Goal: Task Accomplishment & Management: Manage account settings

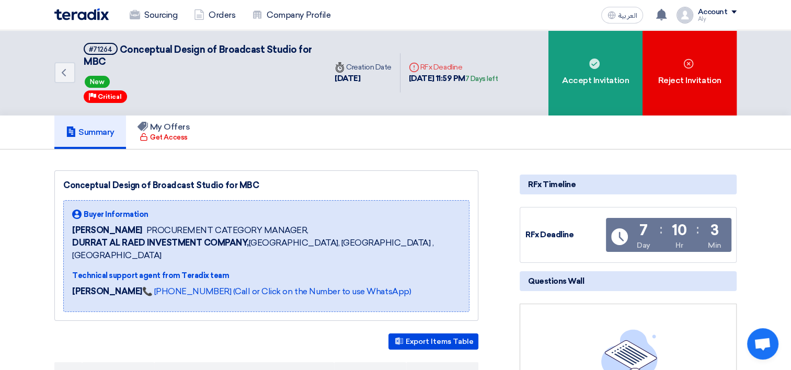
click at [736, 11] on span at bounding box center [733, 11] width 5 height 3
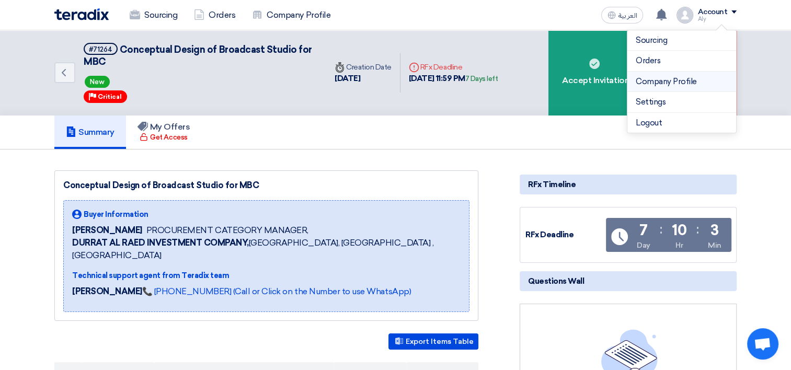
click at [688, 84] on link "Company Profile" at bounding box center [682, 82] width 92 height 12
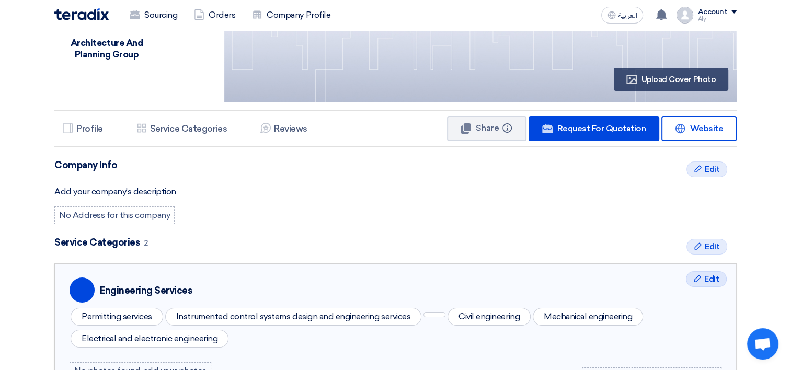
scroll to position [157, 0]
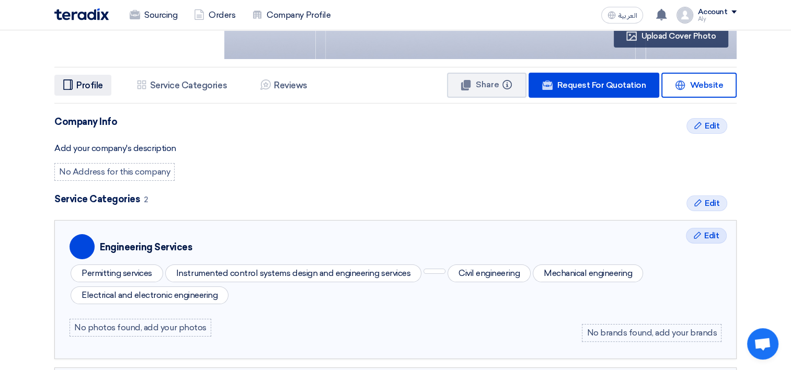
click at [81, 85] on h5 "Profile" at bounding box center [89, 85] width 27 height 10
click at [71, 85] on icon "Profile" at bounding box center [68, 84] width 10 height 10
click at [159, 84] on h5 "Service Categories" at bounding box center [188, 85] width 77 height 10
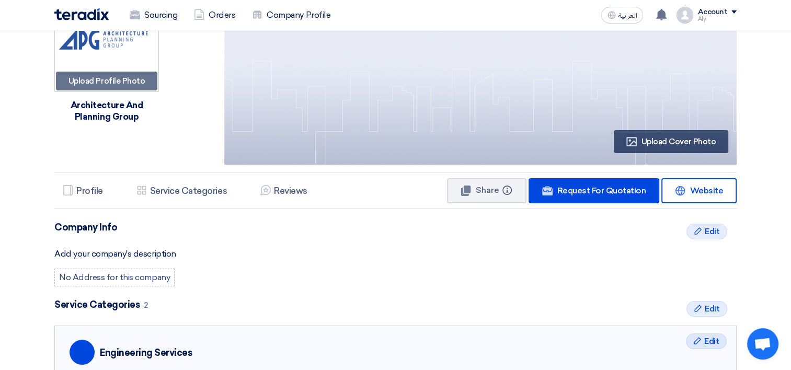
scroll to position [0, 0]
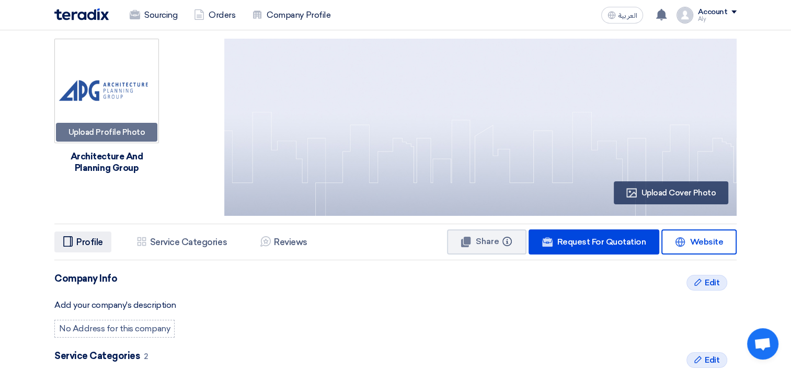
click at [84, 240] on h5 "Profile" at bounding box center [89, 242] width 27 height 10
click at [190, 242] on h5 "Service Categories" at bounding box center [188, 242] width 77 height 10
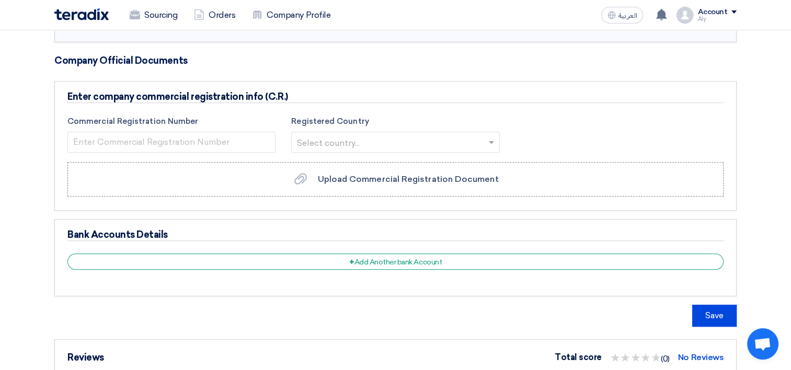
scroll to position [496, 0]
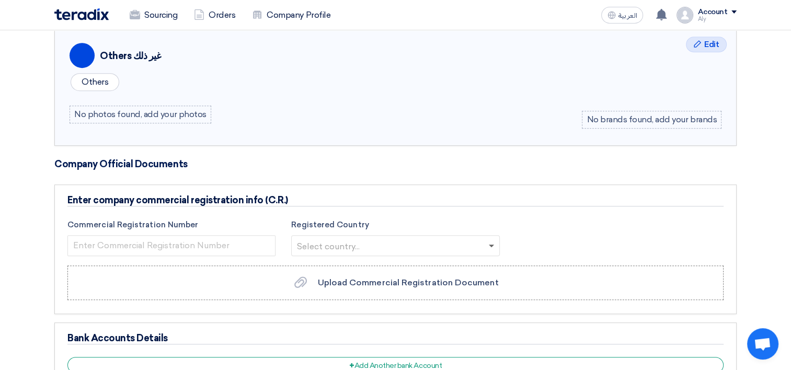
click at [489, 245] on span at bounding box center [491, 247] width 5 height 4
click at [537, 222] on div "Commercial Registration Number Registered Country Select country..." at bounding box center [396, 239] width 672 height 41
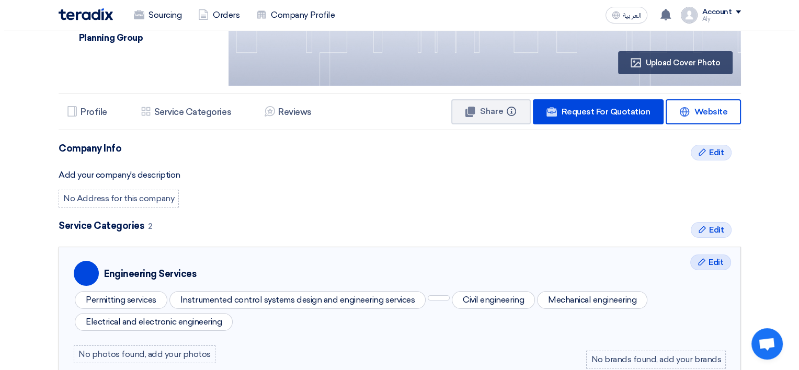
scroll to position [130, 0]
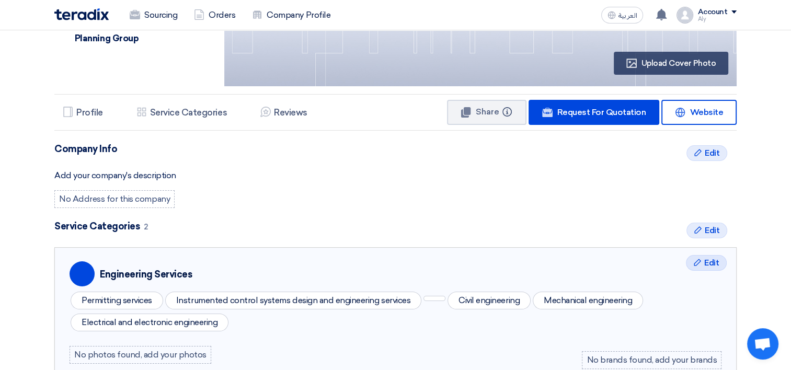
click at [117, 201] on div "No Address for this company" at bounding box center [114, 199] width 120 height 18
click at [711, 151] on span "Edit" at bounding box center [712, 153] width 15 height 13
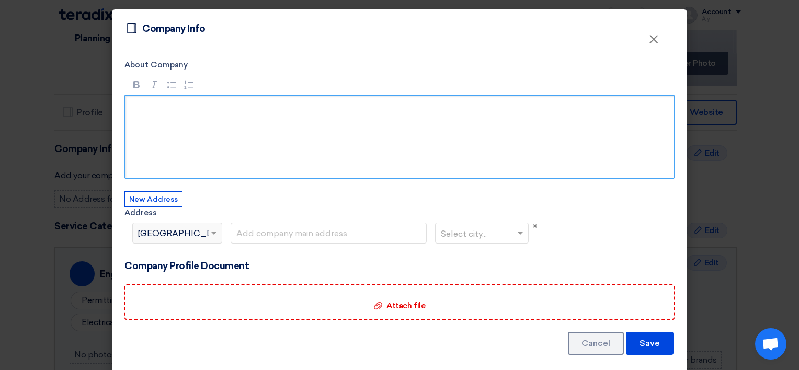
click at [146, 109] on p "Rich Text Editor, main" at bounding box center [402, 109] width 531 height 13
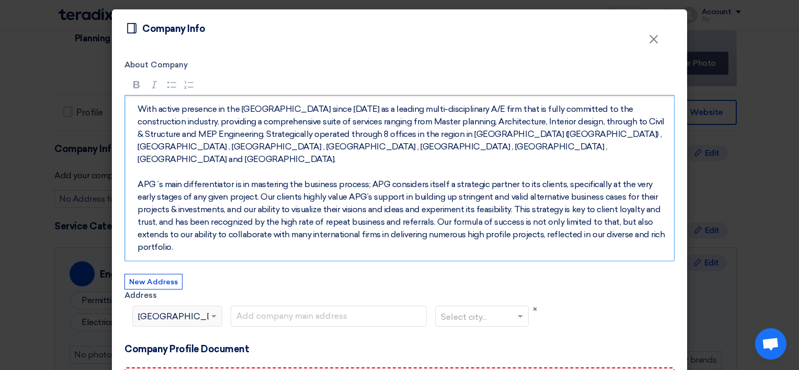
scroll to position [52, 0]
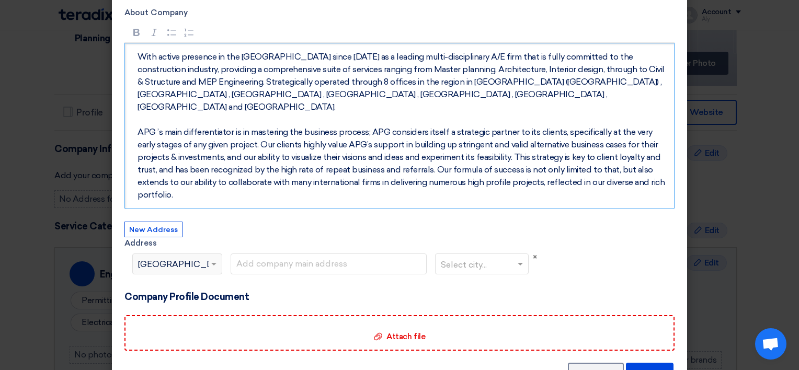
click at [209, 258] on span at bounding box center [215, 264] width 13 height 13
click at [147, 258] on span "[GEOGRAPHIC_DATA]" at bounding box center [185, 264] width 94 height 13
click at [151, 222] on button "New Address" at bounding box center [153, 230] width 58 height 16
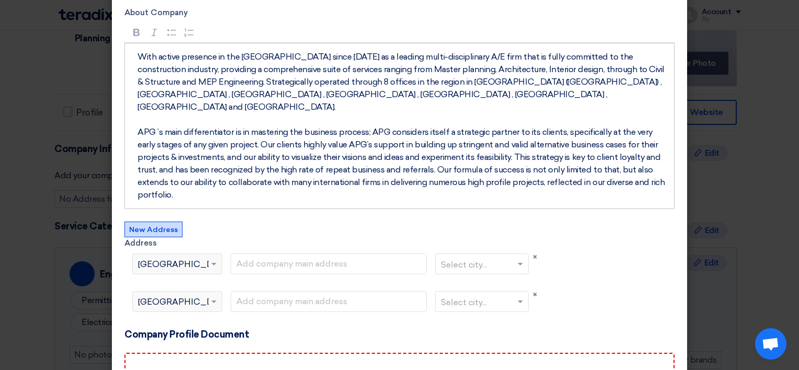
click at [188, 295] on div "Select country... × [GEOGRAPHIC_DATA]" at bounding box center [171, 301] width 76 height 13
drag, startPoint x: 154, startPoint y: 279, endPoint x: 165, endPoint y: 279, distance: 11.0
click at [155, 296] on span "[GEOGRAPHIC_DATA]" at bounding box center [185, 302] width 94 height 13
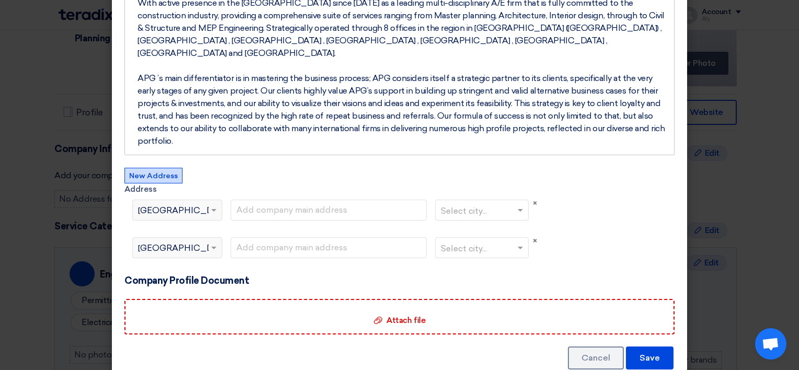
scroll to position [54, 0]
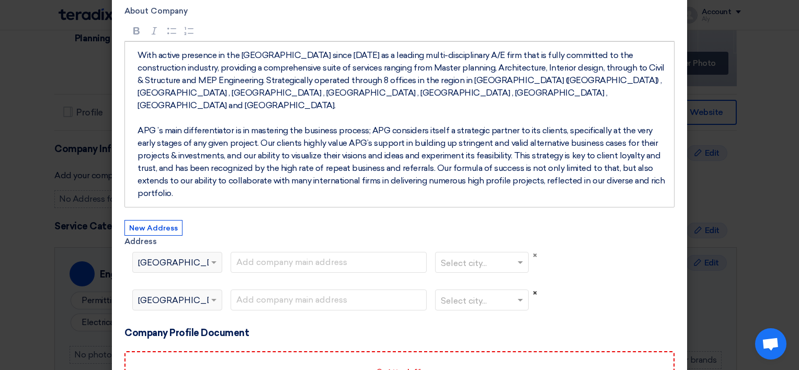
click at [533, 289] on span "×" at bounding box center [535, 293] width 4 height 9
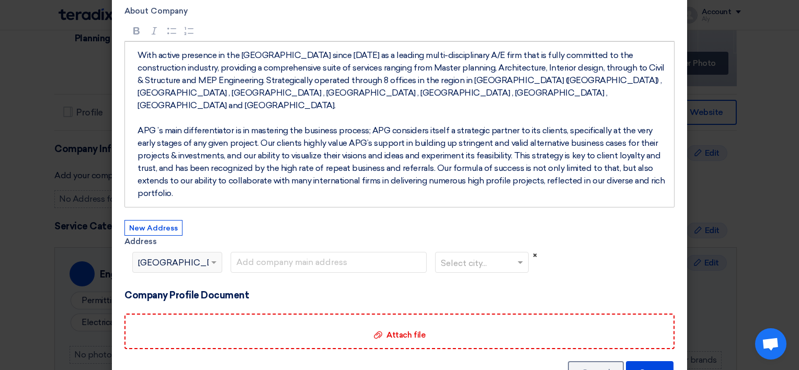
click at [533, 251] on span "×" at bounding box center [535, 255] width 4 height 9
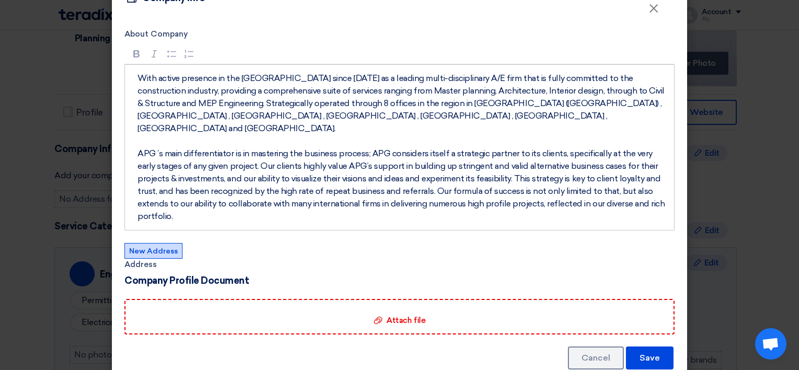
click at [153, 243] on button "New Address" at bounding box center [153, 251] width 58 height 16
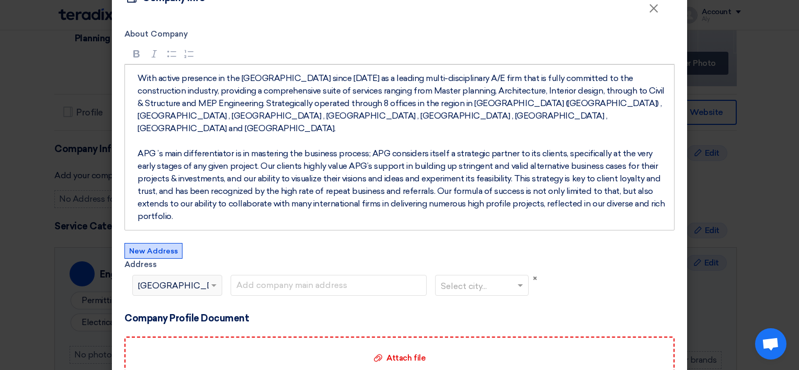
click at [200, 279] on div "Select country... × [GEOGRAPHIC_DATA]" at bounding box center [171, 285] width 76 height 13
click at [211, 284] on span at bounding box center [213, 286] width 5 height 4
click at [163, 243] on button "New Address" at bounding box center [153, 251] width 58 height 16
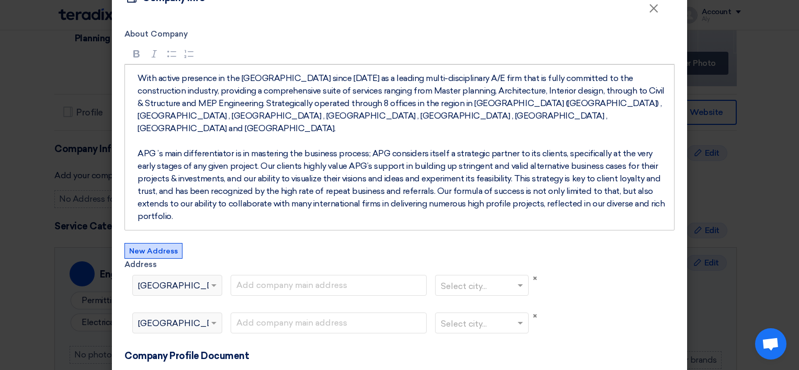
click at [185, 279] on div "Select country... × [GEOGRAPHIC_DATA]" at bounding box center [171, 285] width 76 height 13
drag, startPoint x: 145, startPoint y: 298, endPoint x: 150, endPoint y: 291, distance: 8.6
click at [146, 317] on span "[GEOGRAPHIC_DATA]" at bounding box center [185, 323] width 94 height 13
click at [160, 279] on div "Select country... × [GEOGRAPHIC_DATA]" at bounding box center [171, 285] width 76 height 13
drag, startPoint x: 141, startPoint y: 301, endPoint x: 149, endPoint y: 276, distance: 25.8
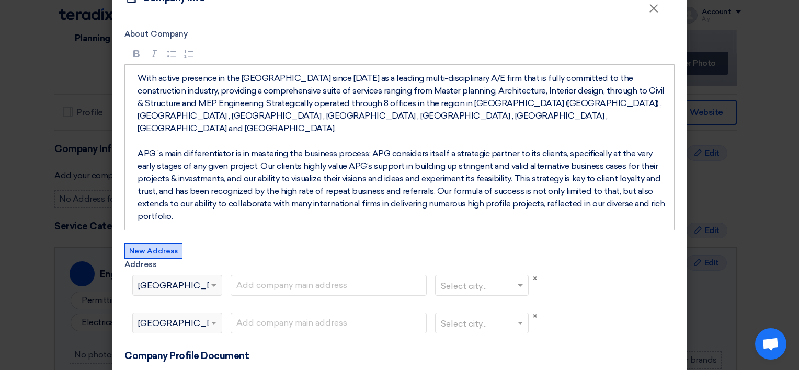
click at [142, 317] on span "[GEOGRAPHIC_DATA]" at bounding box center [185, 323] width 94 height 13
drag, startPoint x: 155, startPoint y: 254, endPoint x: 156, endPoint y: 294, distance: 40.3
click at [155, 280] on span "[GEOGRAPHIC_DATA]" at bounding box center [185, 286] width 94 height 13
drag, startPoint x: 156, startPoint y: 297, endPoint x: 163, endPoint y: 282, distance: 16.4
click at [158, 317] on div "Select country... × [GEOGRAPHIC_DATA]" at bounding box center [171, 323] width 76 height 13
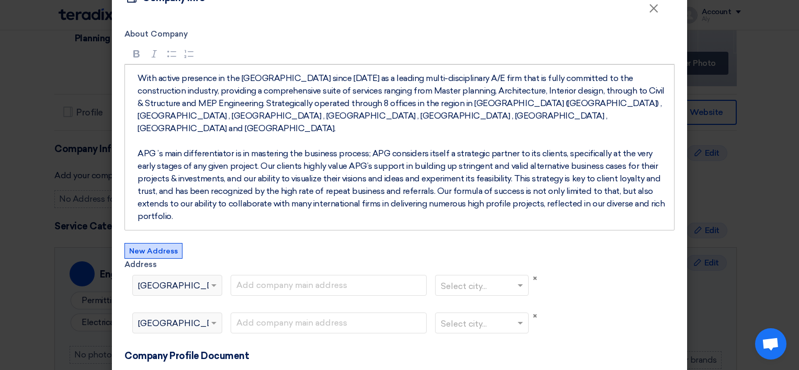
click at [171, 279] on div "Select country... × [GEOGRAPHIC_DATA]" at bounding box center [171, 285] width 76 height 13
drag, startPoint x: 199, startPoint y: 261, endPoint x: 246, endPoint y: 270, distance: 48.4
click at [202, 279] on div "Select country... × [GEOGRAPHIC_DATA]" at bounding box center [171, 285] width 76 height 13
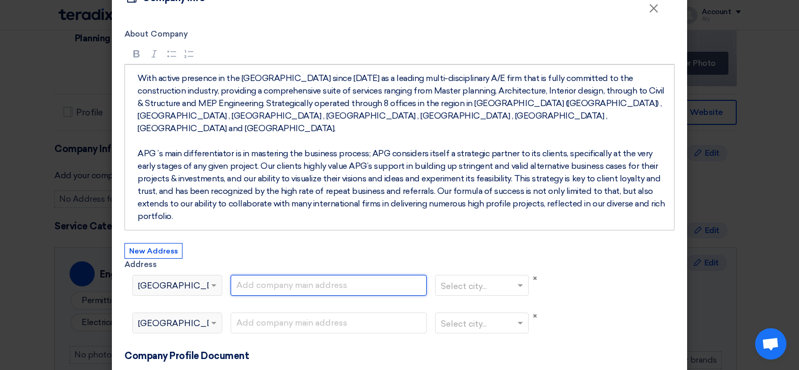
click at [324, 275] on input "text" at bounding box center [329, 285] width 196 height 21
click at [168, 279] on div "Select country... × [GEOGRAPHIC_DATA]" at bounding box center [171, 285] width 76 height 13
click at [119, 266] on div "About Company Rich Text Editor Bold (CTRL+B) Bold Italic (CTRL+I) Italic Bullet…" at bounding box center [399, 243] width 575 height 440
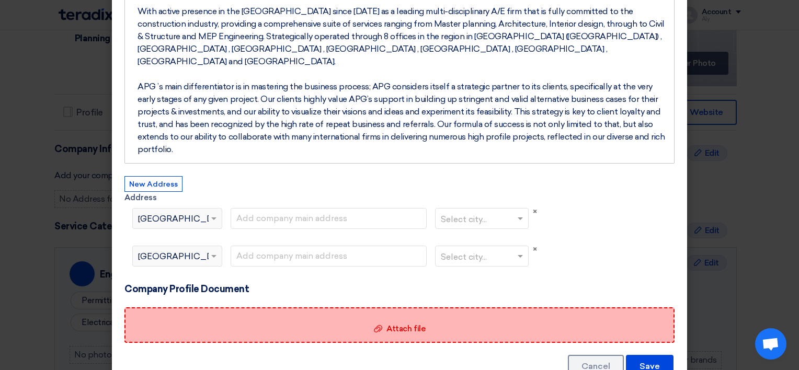
scroll to position [106, 0]
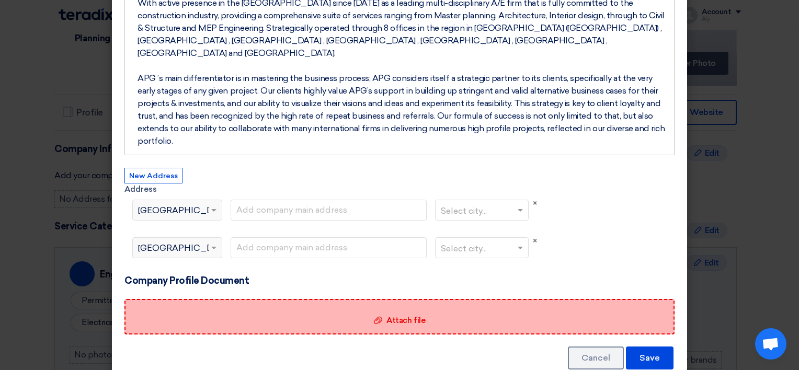
click at [413, 316] on span "Attach file" at bounding box center [405, 320] width 39 height 9
click at [0, 0] on input "Attach file Attach file" at bounding box center [0, 0] width 0 height 0
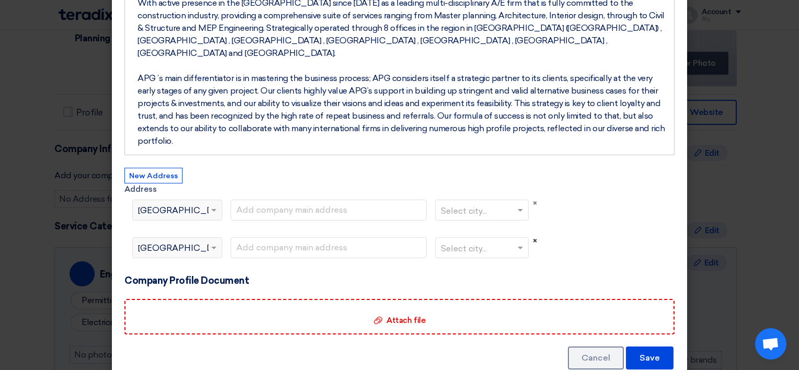
click at [533, 236] on span "×" at bounding box center [535, 240] width 4 height 9
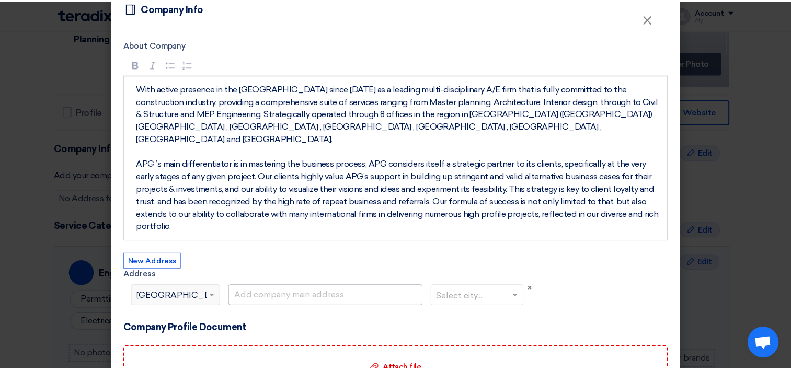
scroll to position [0, 0]
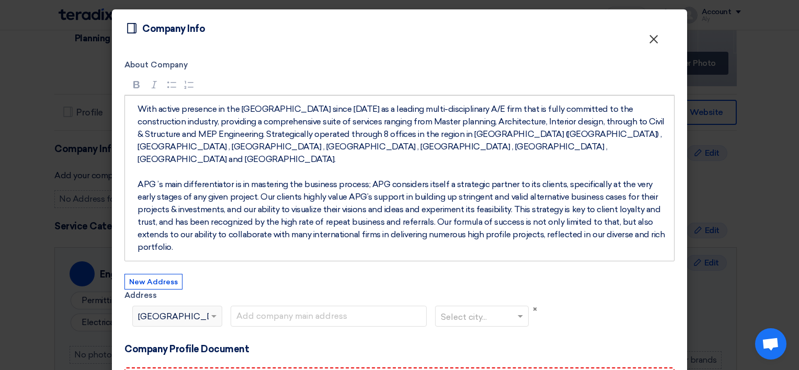
click at [648, 46] on span "×" at bounding box center [653, 41] width 10 height 21
